Goal: Transaction & Acquisition: Purchase product/service

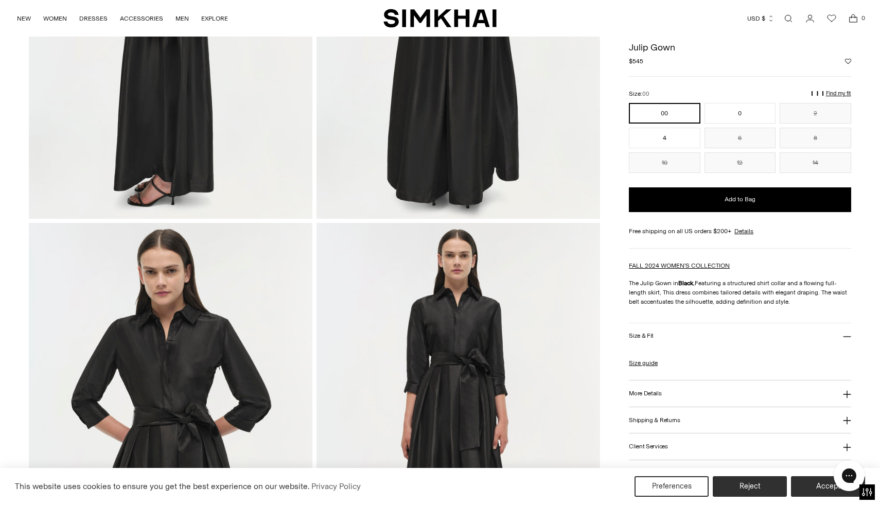
scroll to position [171, 0]
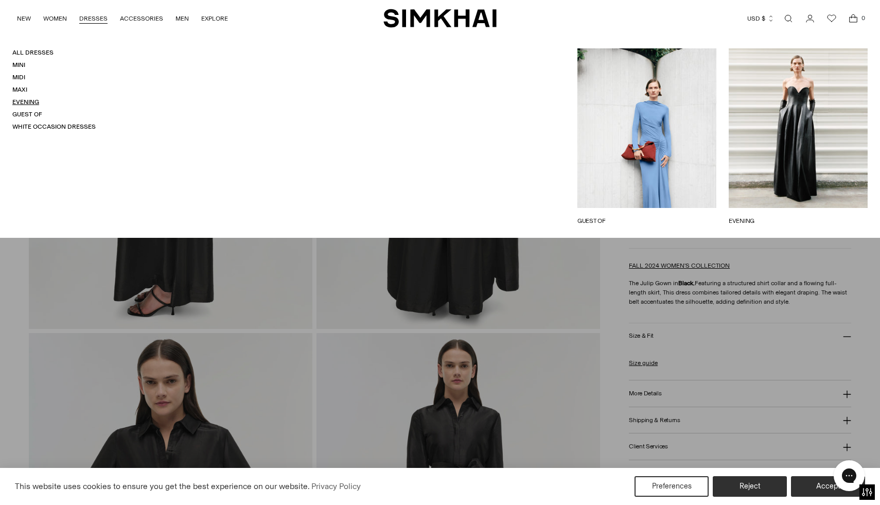
click at [26, 101] on link "Evening" at bounding box center [25, 101] width 27 height 7
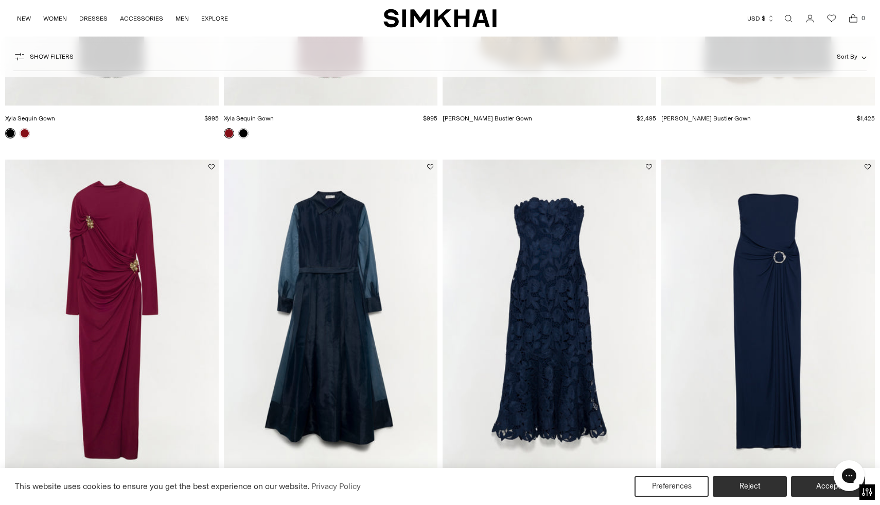
scroll to position [421, 0]
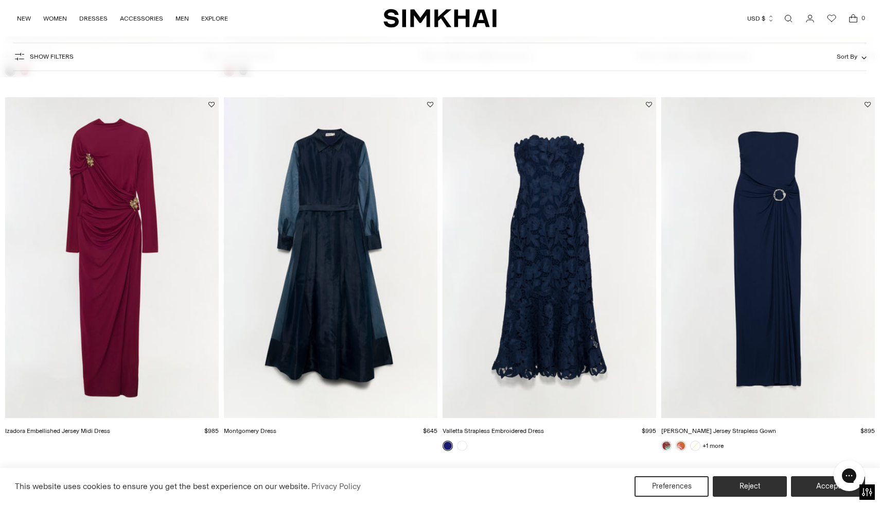
click at [0, 0] on img "Montgomery Dress" at bounding box center [0, 0] width 0 height 0
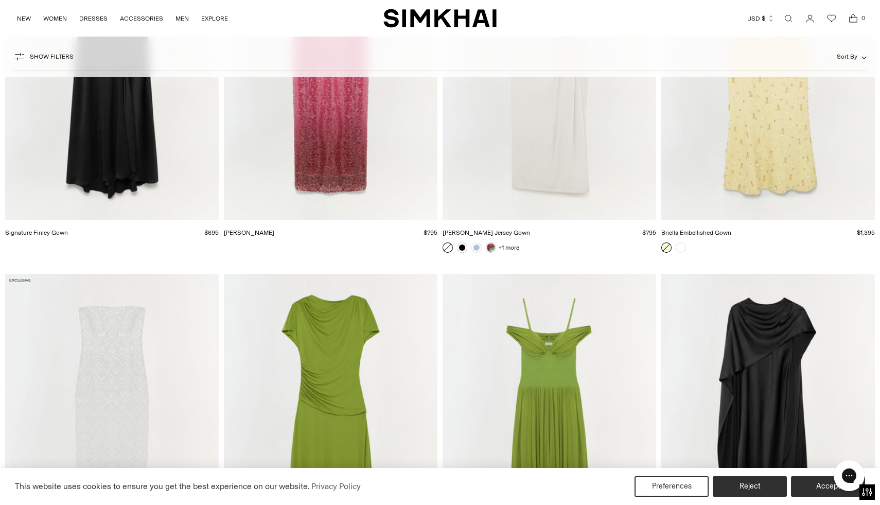
scroll to position [2631, 0]
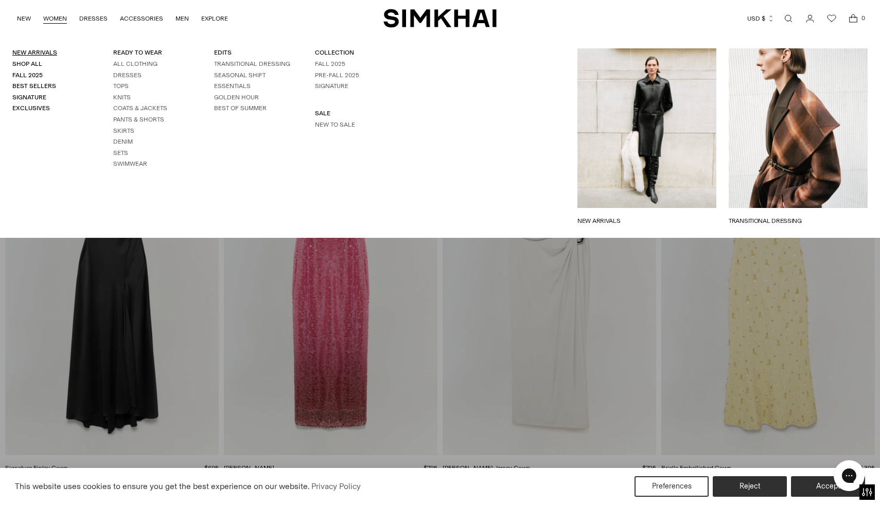
click at [29, 50] on link "New Arrivals" at bounding box center [34, 52] width 45 height 7
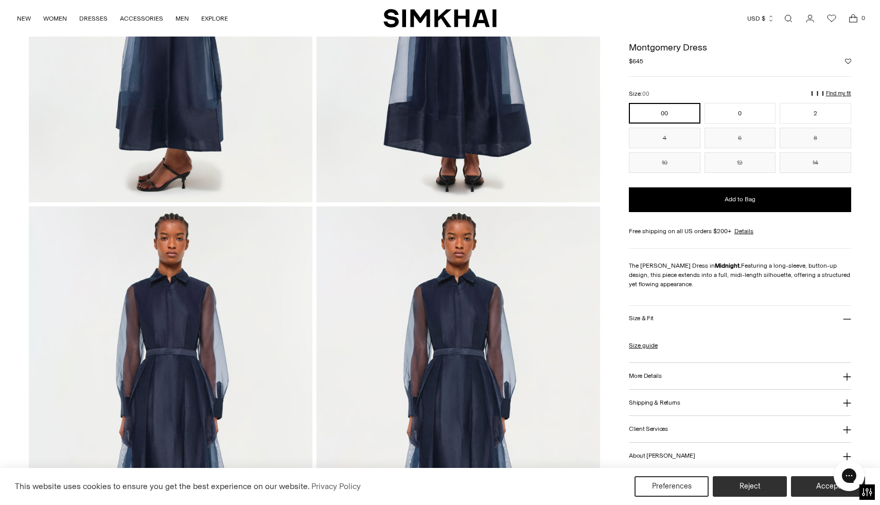
scroll to position [848, 0]
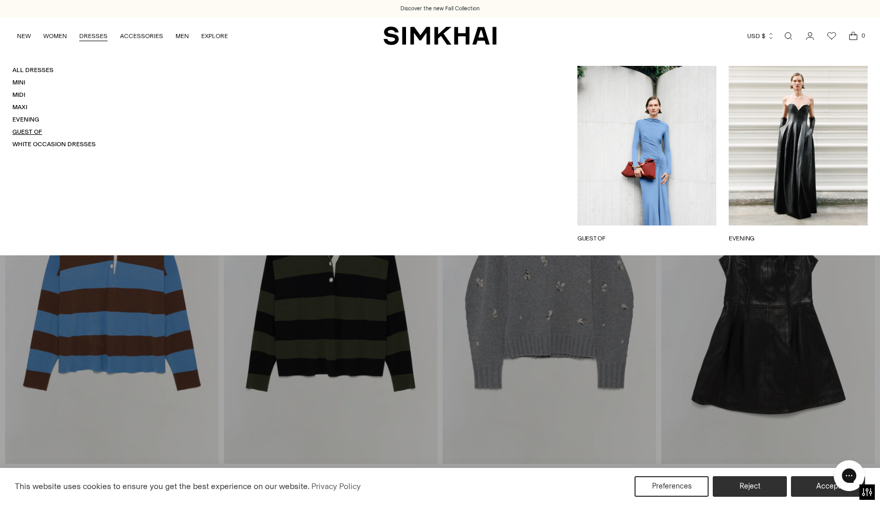
click at [22, 131] on link "Guest Of" at bounding box center [27, 131] width 30 height 7
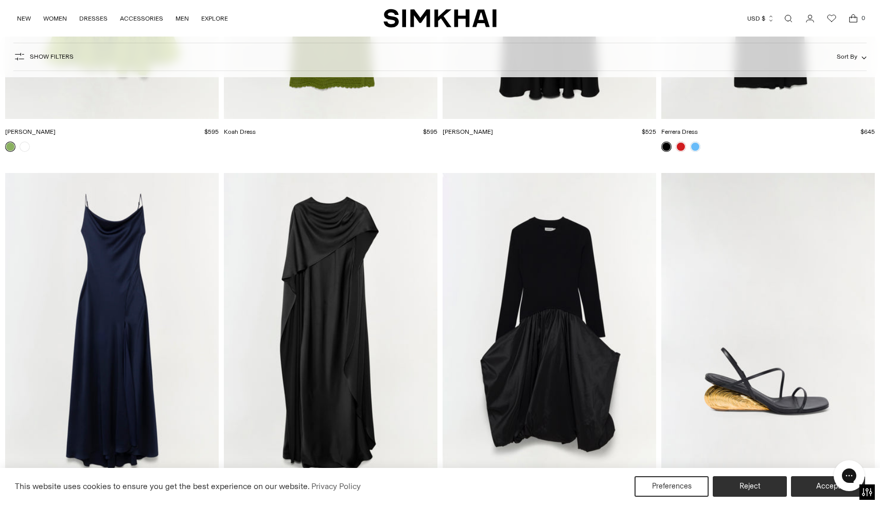
scroll to position [10487, 0]
